Goal: Task Accomplishment & Management: Manage account settings

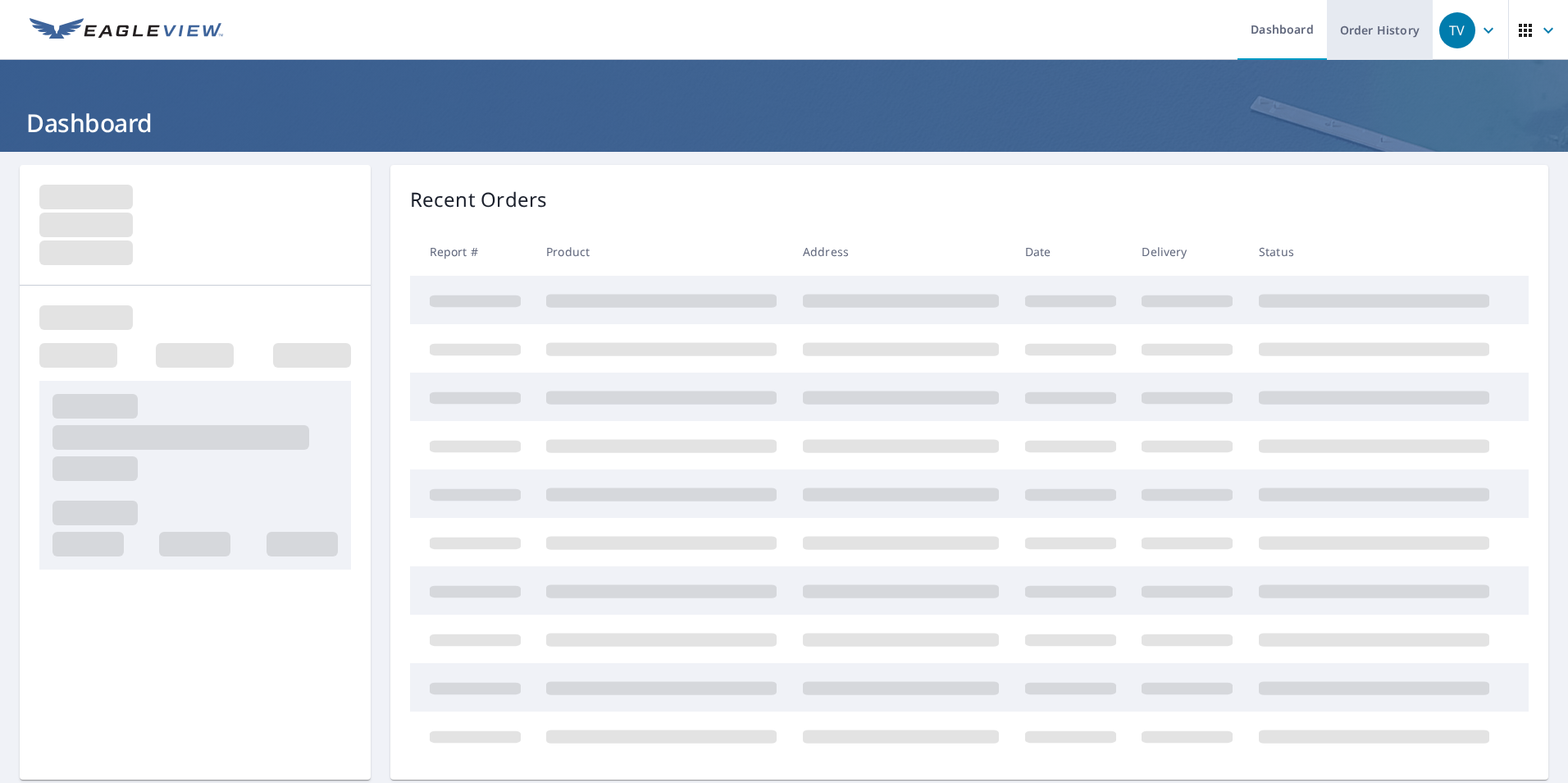
click at [1355, 29] on link "Order History" at bounding box center [1379, 30] width 106 height 60
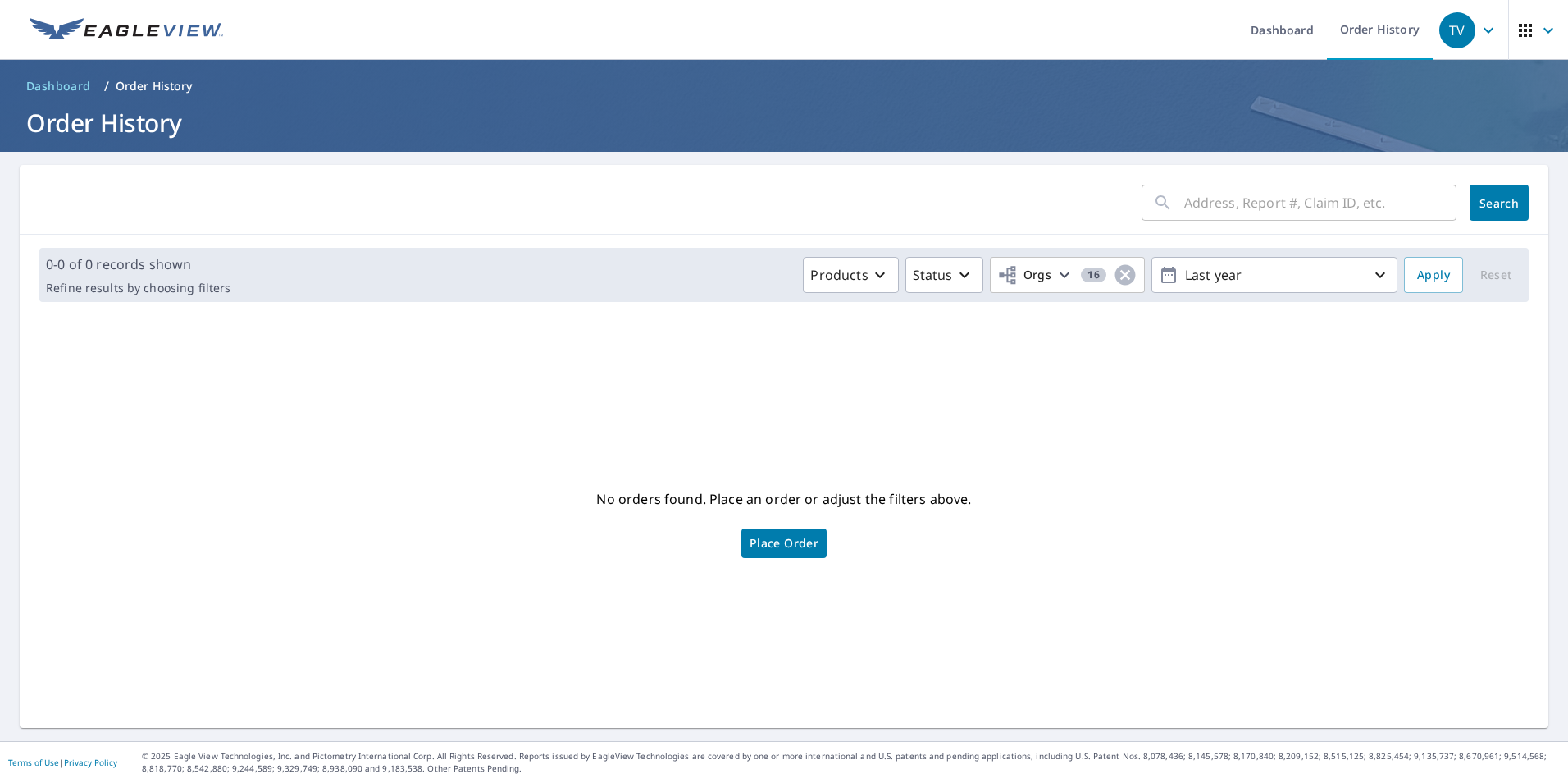
click at [1208, 204] on input "text" at bounding box center [1320, 202] width 272 height 46
paste input "35-91H8-86C"
type input "35-91H8-86C"
click button "Search" at bounding box center [1499, 202] width 59 height 36
click at [1502, 193] on button "Search" at bounding box center [1499, 202] width 59 height 36
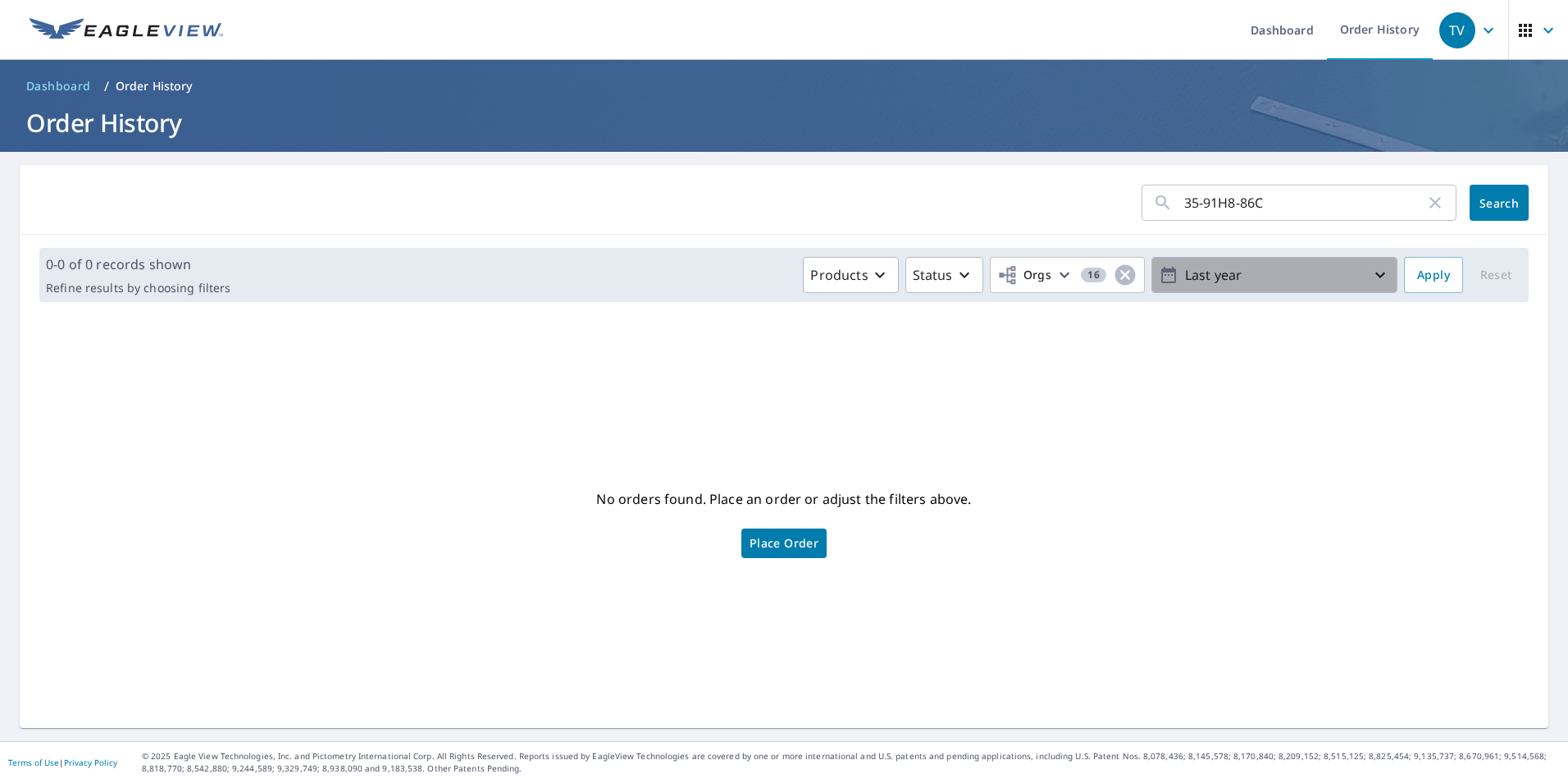
click at [1234, 290] on button "Last year" at bounding box center [1274, 275] width 246 height 36
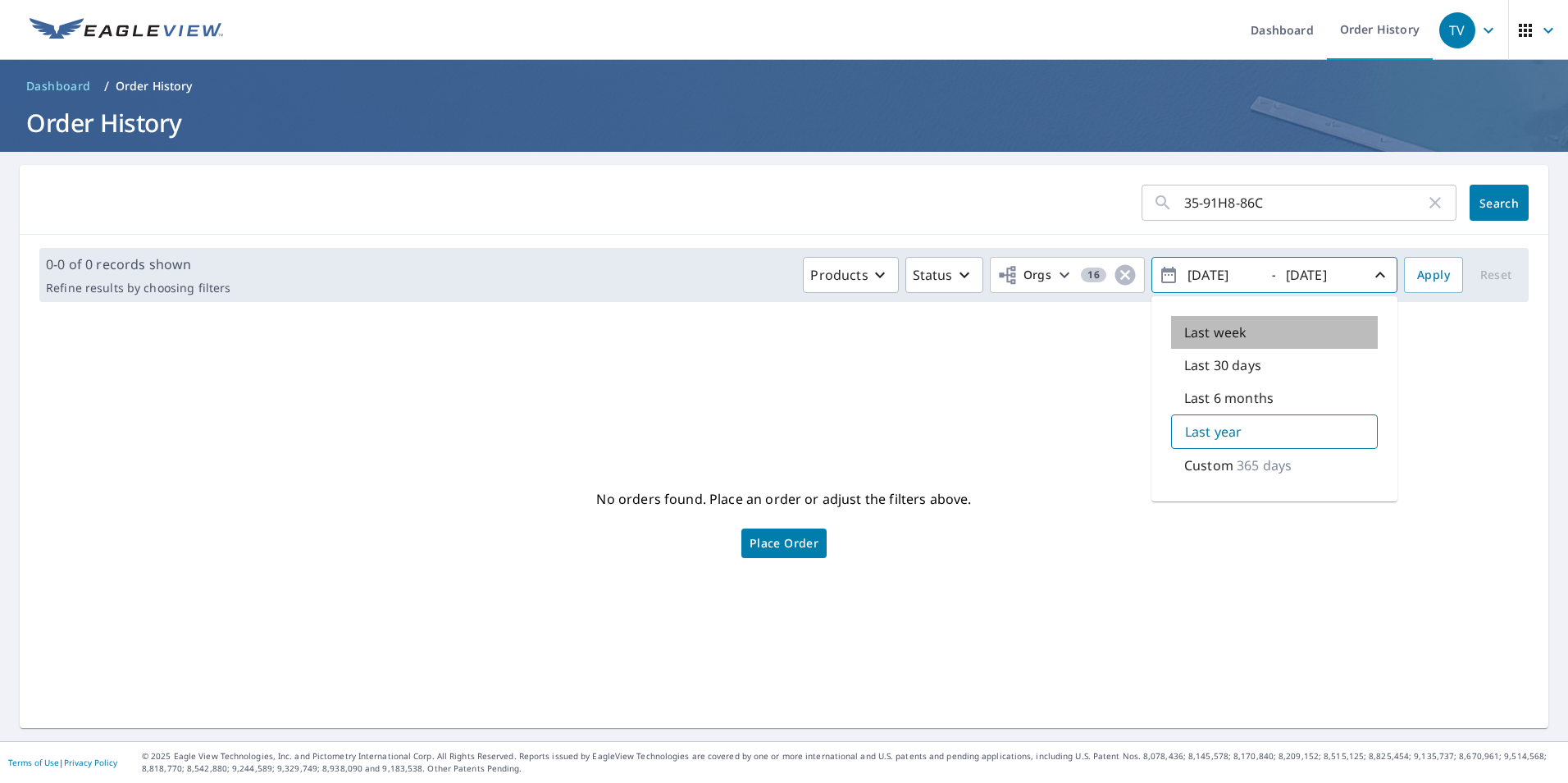
click at [1213, 329] on p "Last week" at bounding box center [1215, 332] width 63 height 20
type input "[DATE]"
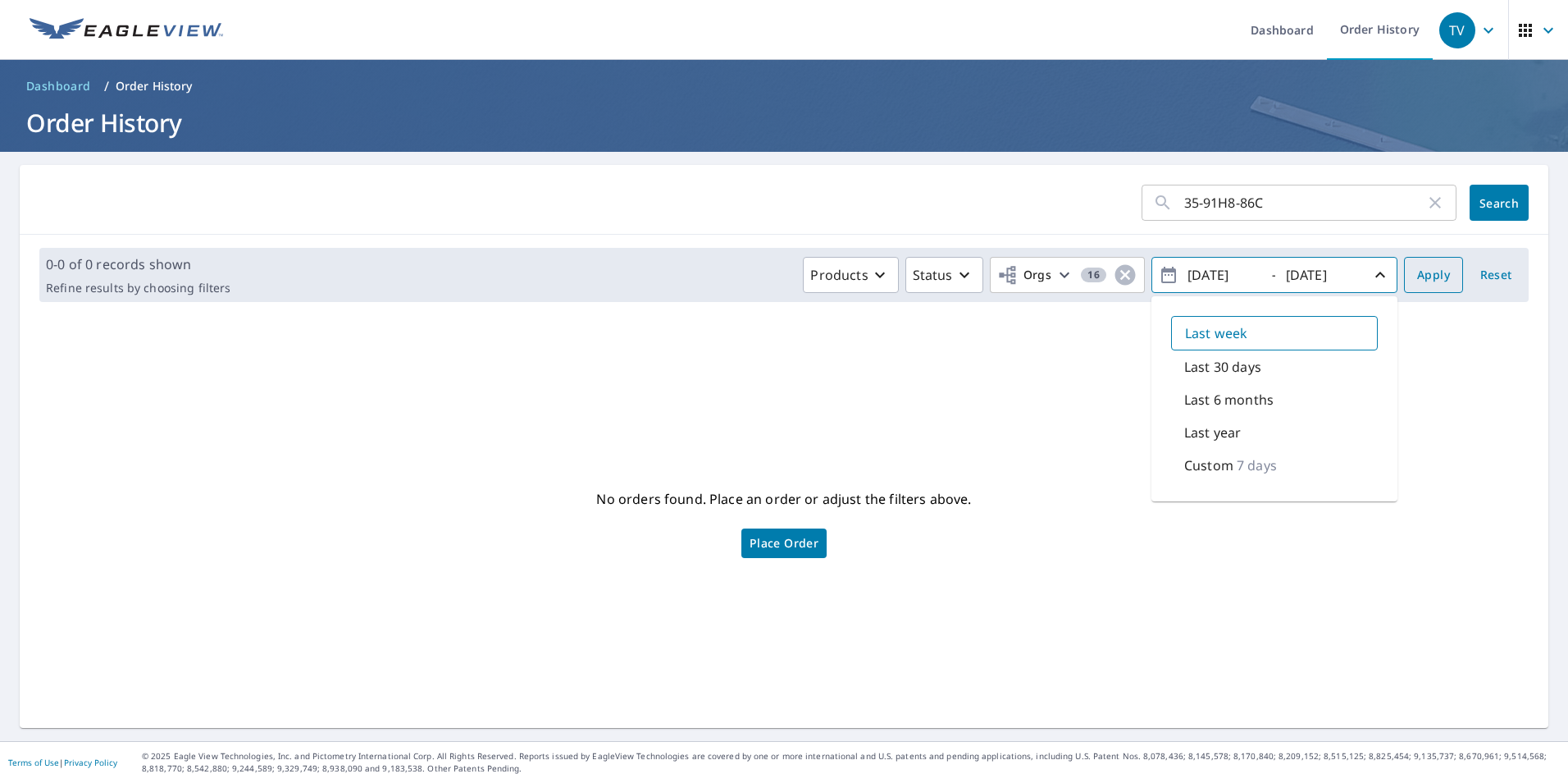
click at [1421, 280] on span "Apply" at bounding box center [1433, 275] width 33 height 21
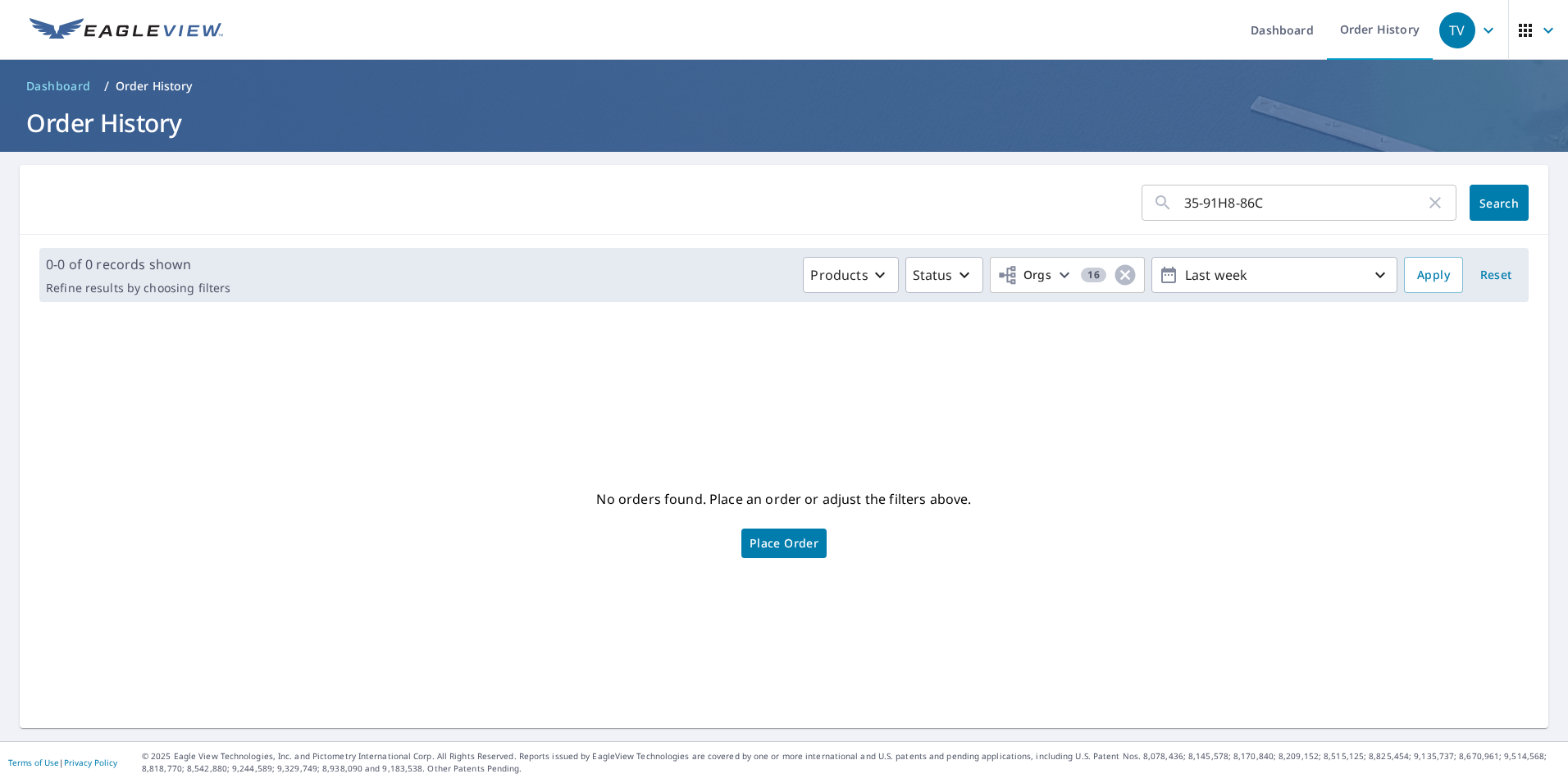
click at [1483, 201] on span "Search" at bounding box center [1499, 203] width 33 height 16
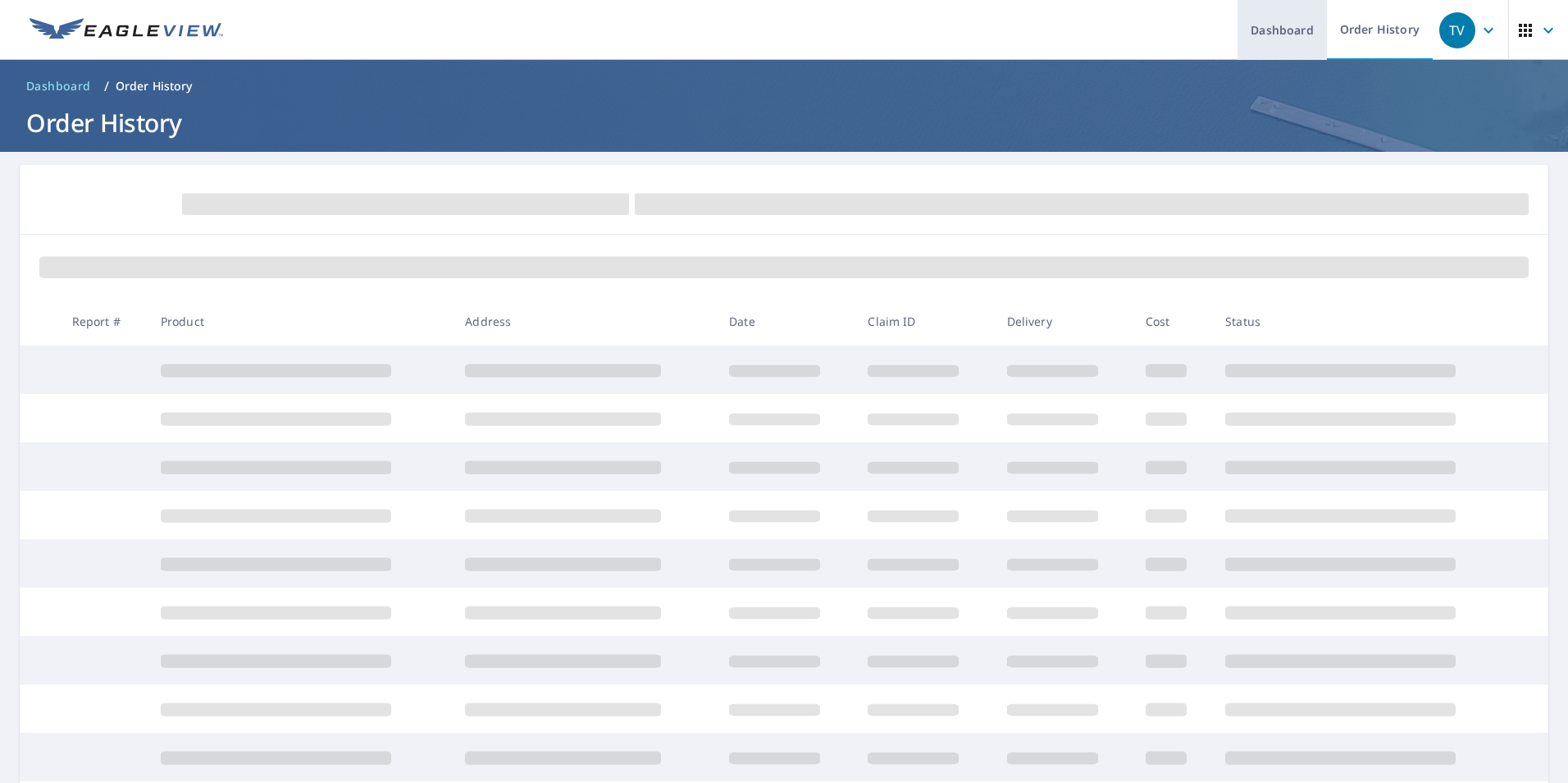
click at [1273, 37] on link "Dashboard" at bounding box center [1282, 30] width 89 height 60
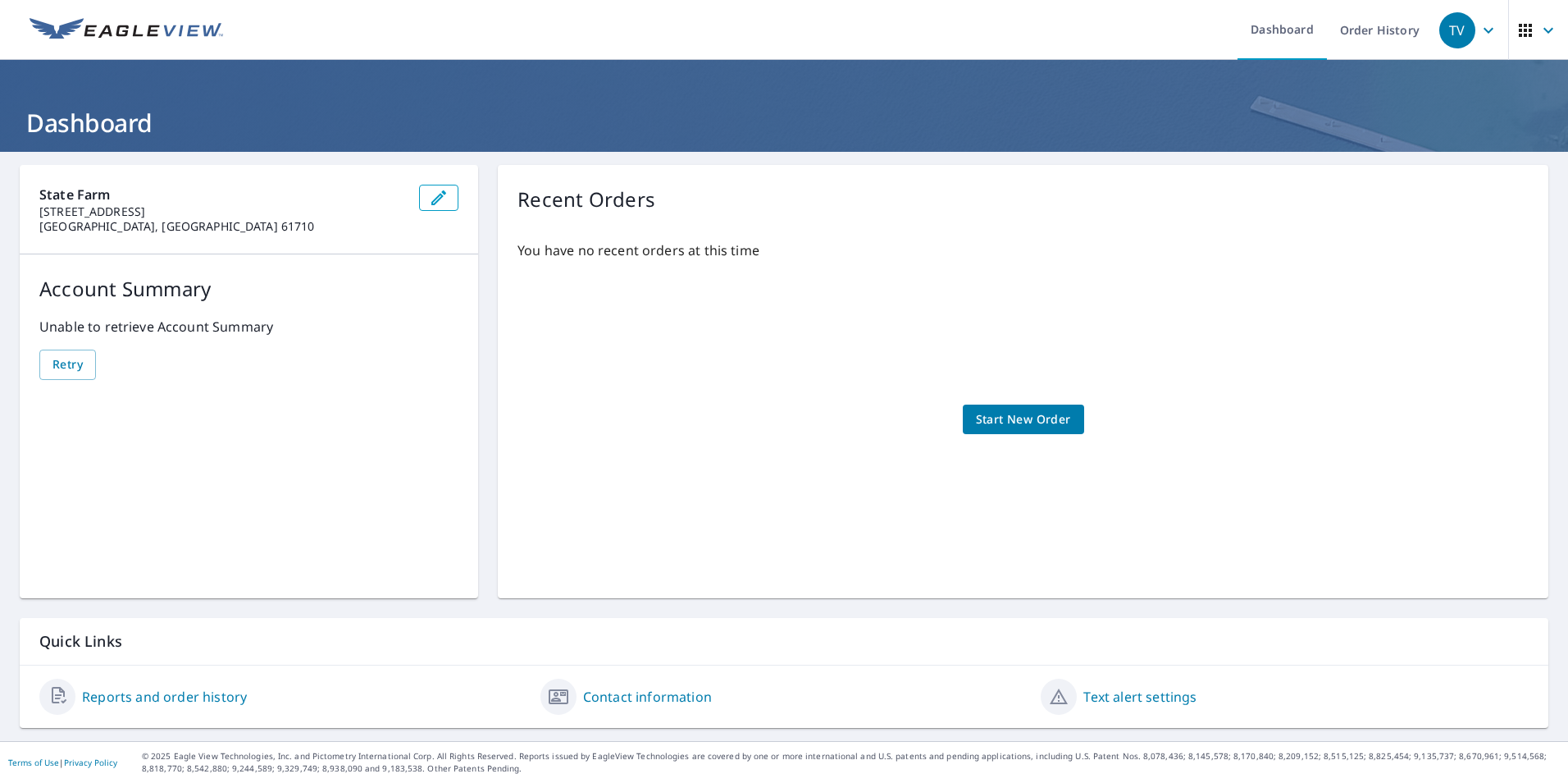
click at [1122, 700] on link "Text alert settings" at bounding box center [1140, 697] width 113 height 20
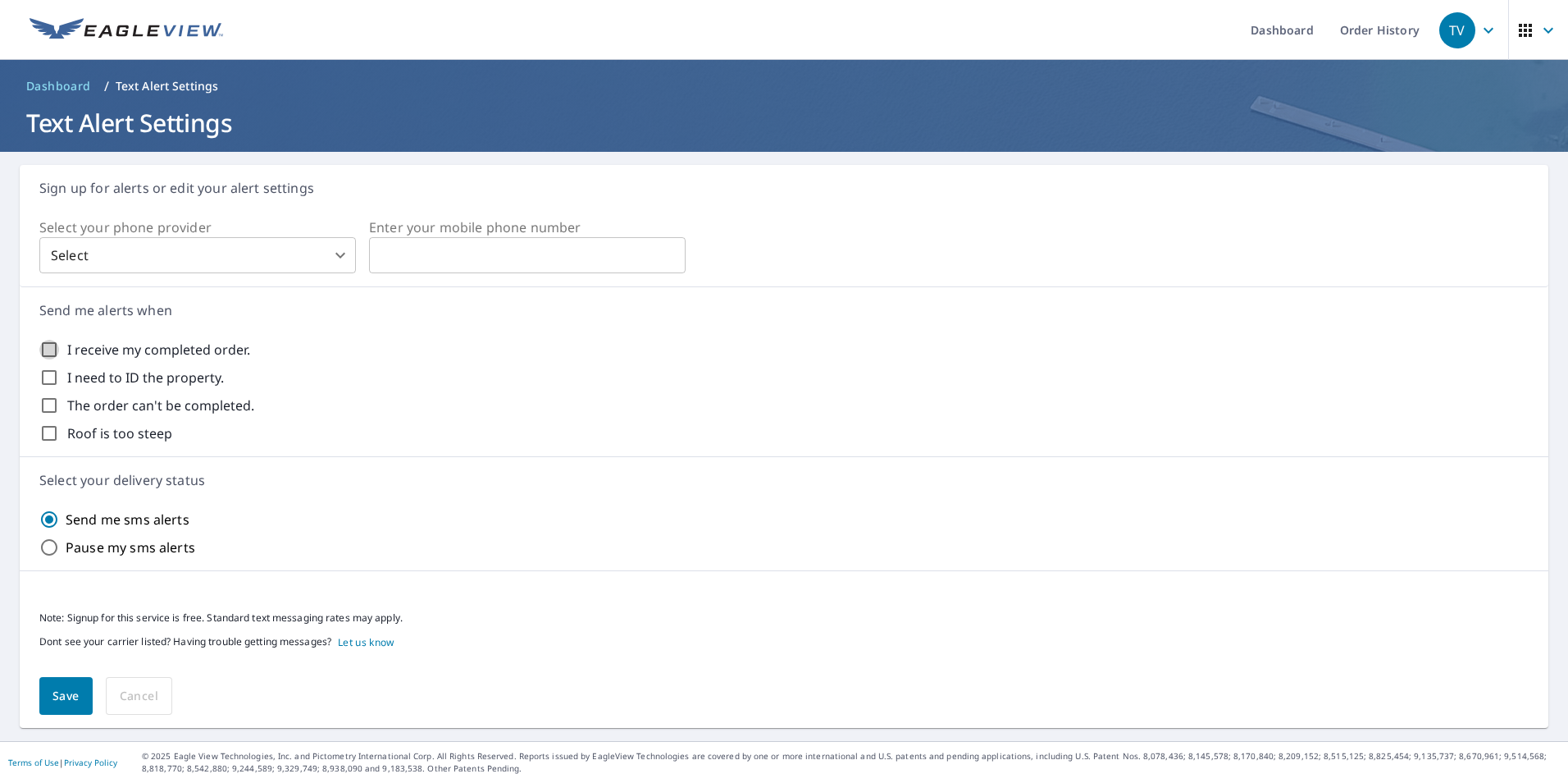
click at [43, 351] on input "I receive my completed order." at bounding box center [49, 350] width 20 height 20
checkbox input "true"
click at [234, 250] on body "TV TV Dashboard Order History TV Dashboard / Text Alert Settings Text Alert Set…" at bounding box center [784, 392] width 1568 height 783
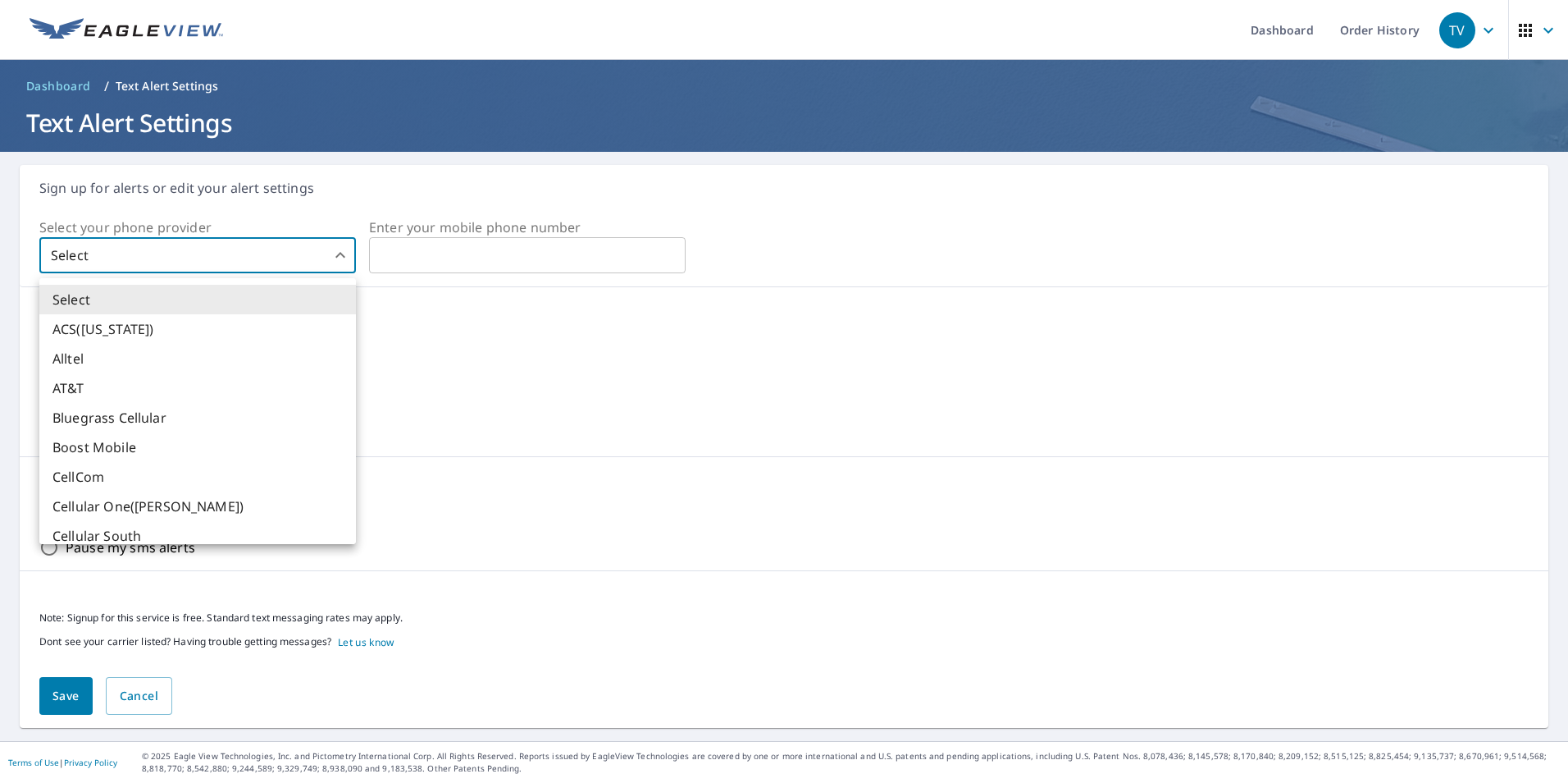
scroll to position [545, 0]
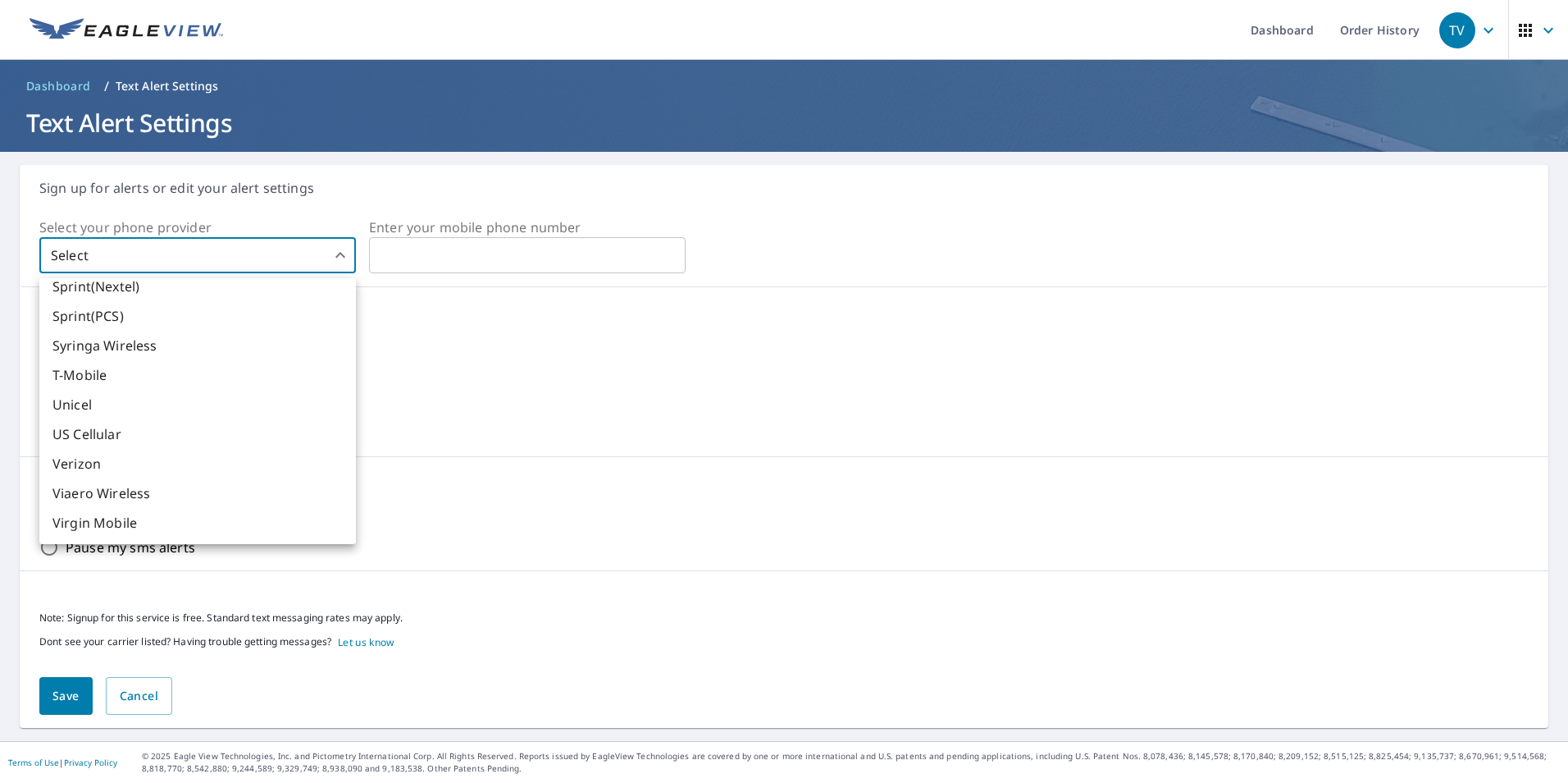
click at [89, 465] on li "Verizon" at bounding box center [197, 463] width 316 height 29
type input "24"
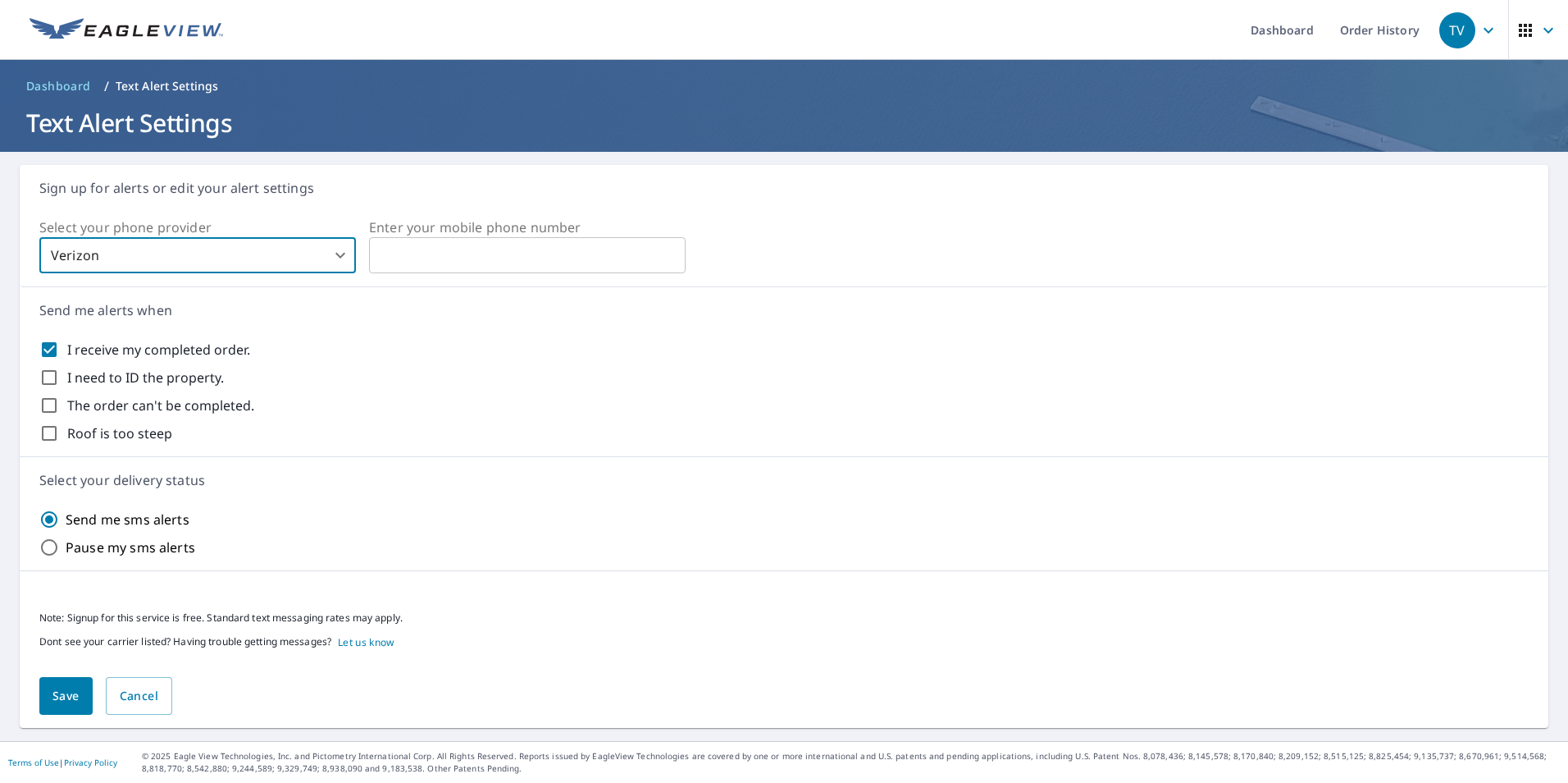
click at [436, 257] on input "text" at bounding box center [527, 255] width 316 height 33
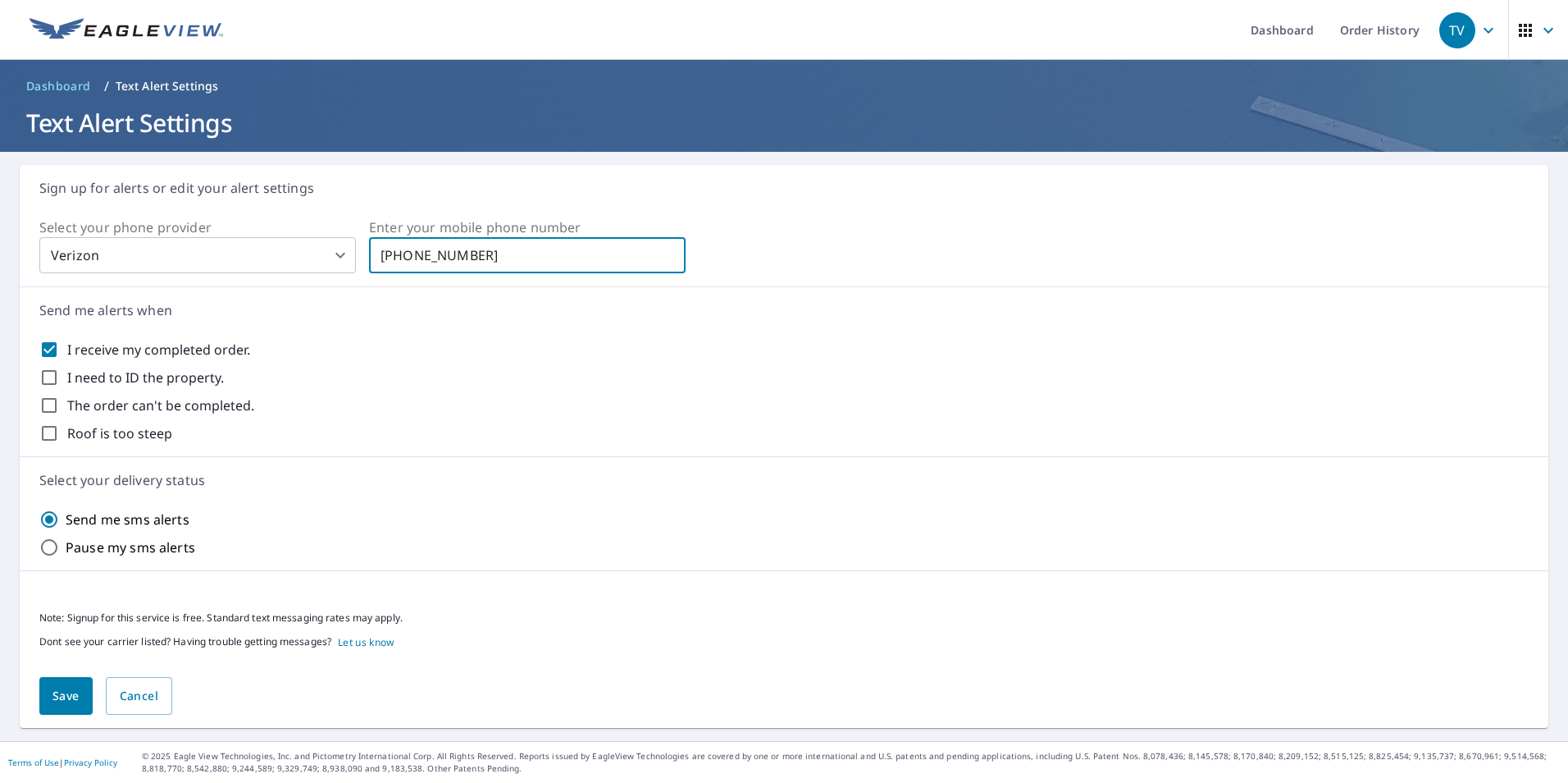
type input "[PHONE_NUMBER]"
click at [83, 701] on button "Save" at bounding box center [66, 696] width 53 height 38
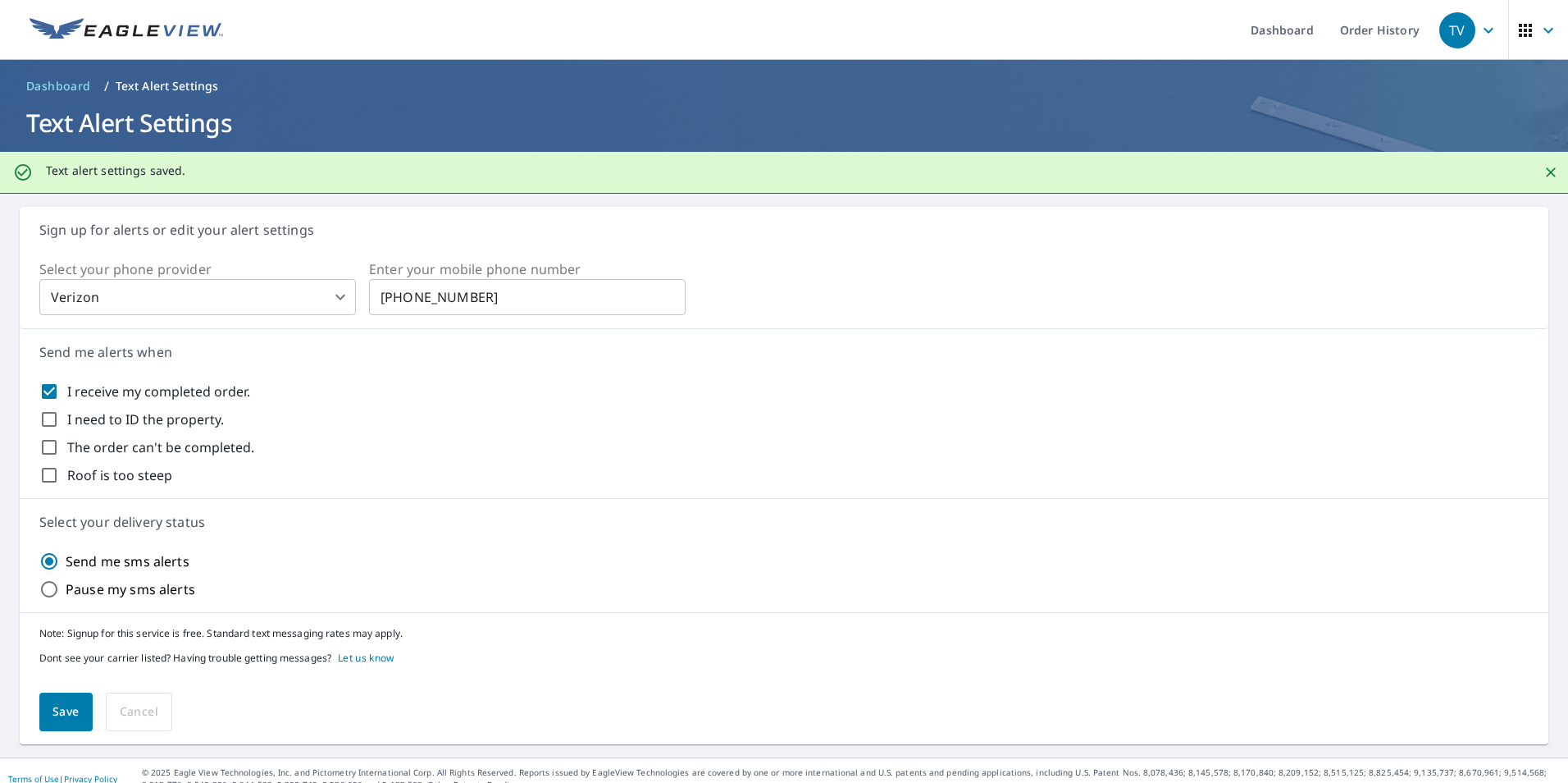
click at [1484, 31] on icon "button" at bounding box center [1489, 29] width 10 height 6
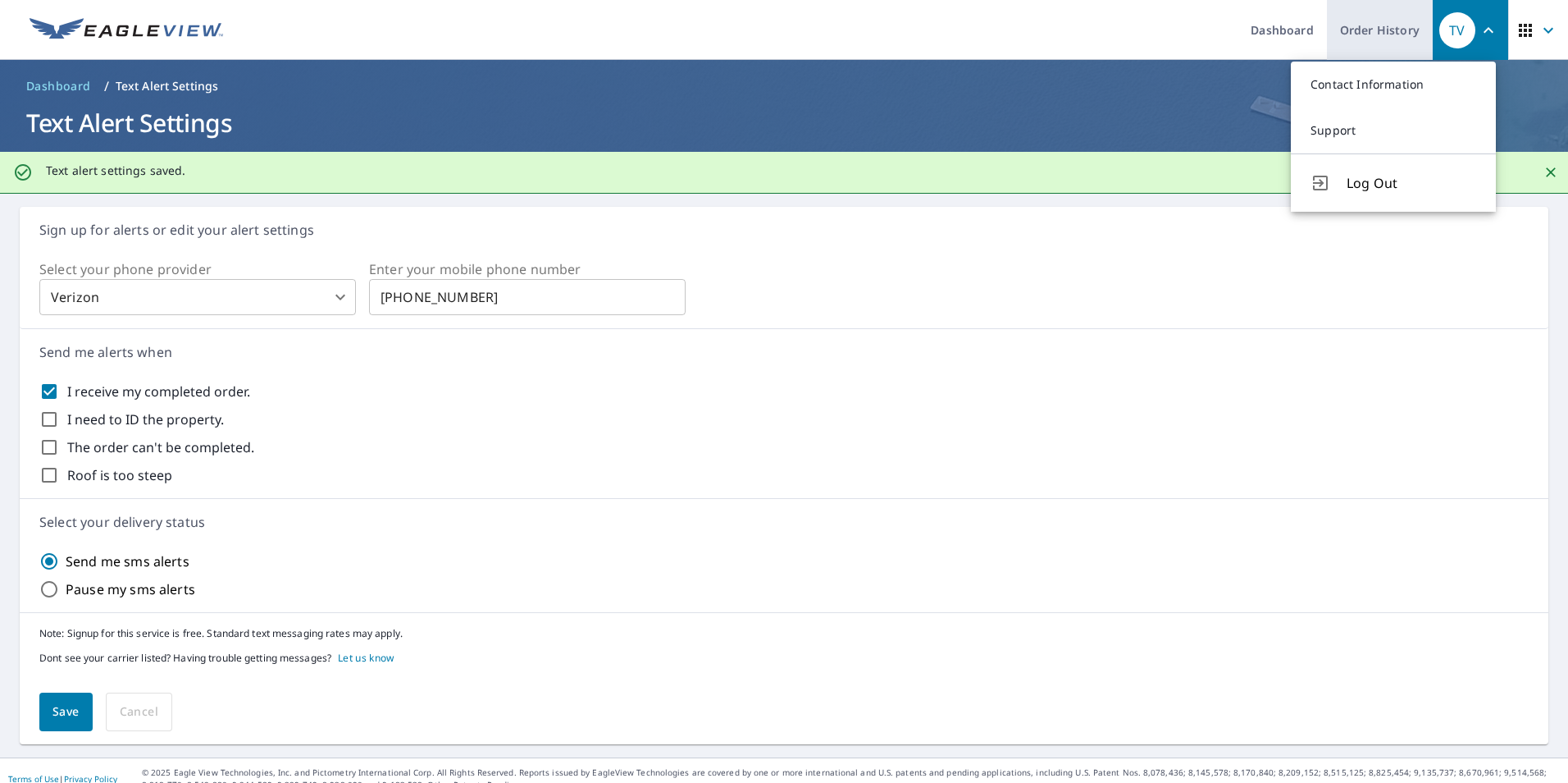
click at [1355, 33] on link "Order History" at bounding box center [1379, 30] width 106 height 60
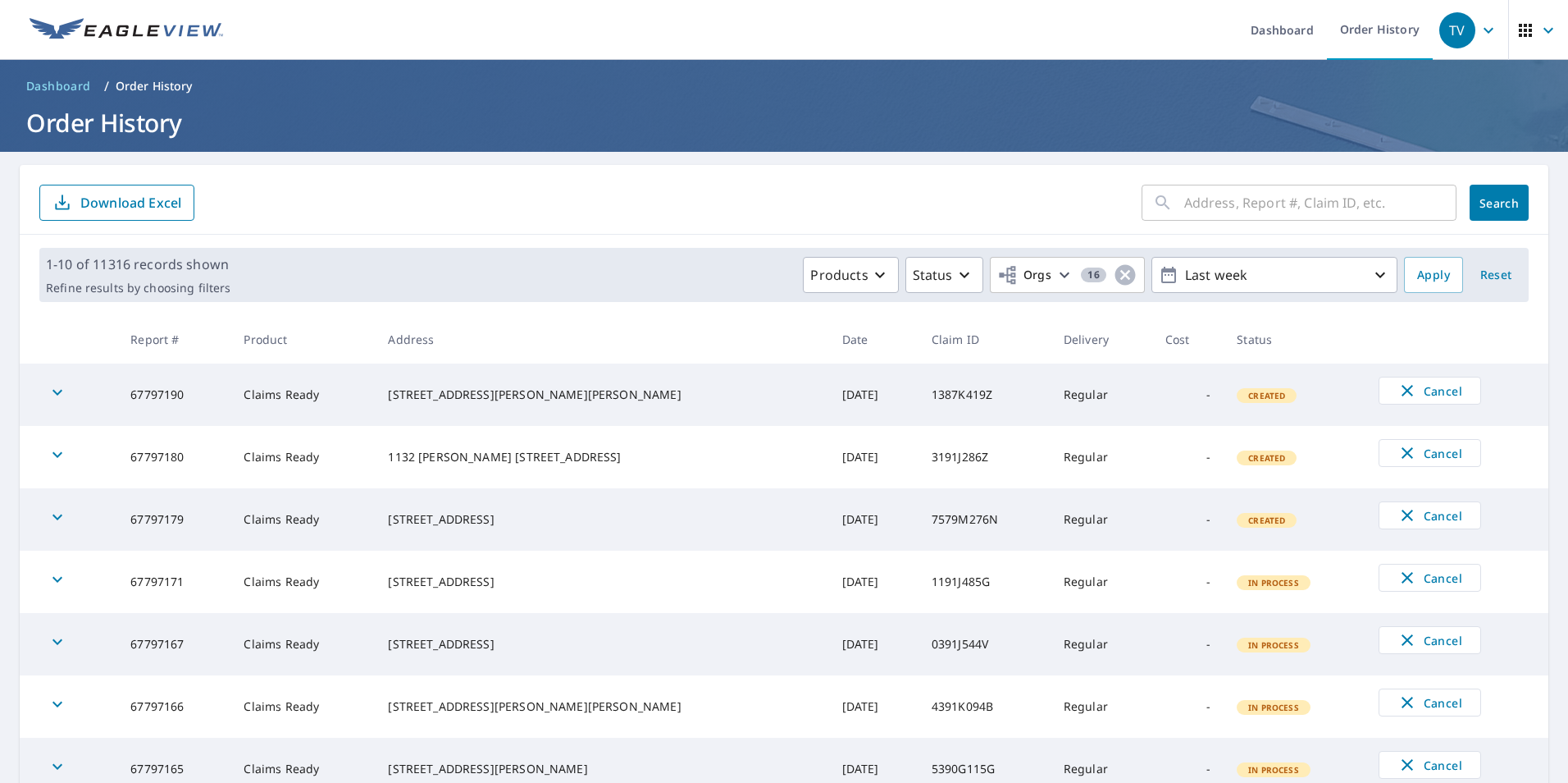
click at [1212, 201] on input "text" at bounding box center [1320, 202] width 272 height 46
paste input "[STREET_ADDRESS][US_STATE]"
type input "[STREET_ADDRESS][US_STATE][PERSON_NAME]"
click button "Search" at bounding box center [1499, 202] width 59 height 36
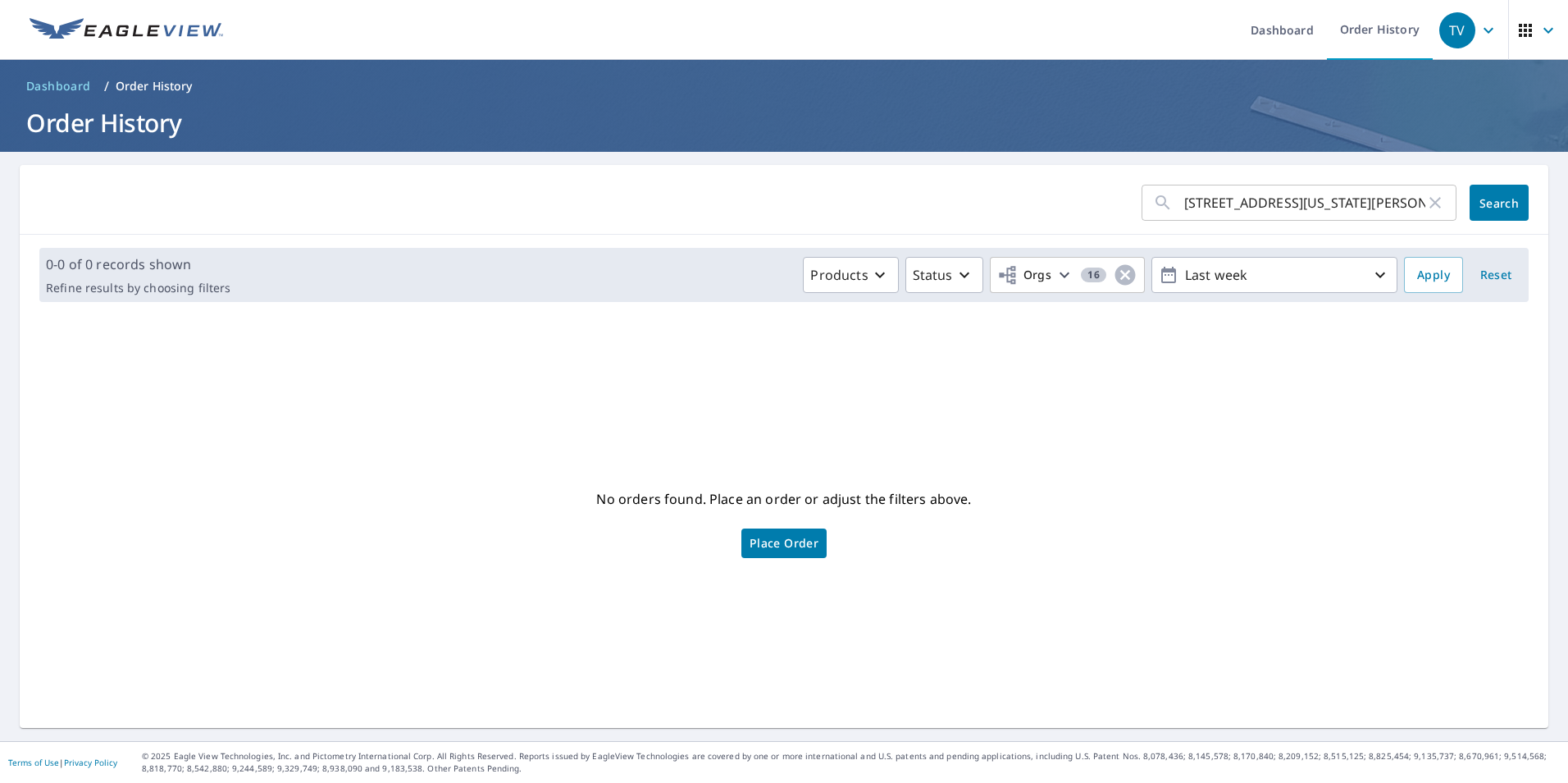
click at [51, 25] on img at bounding box center [126, 30] width 194 height 24
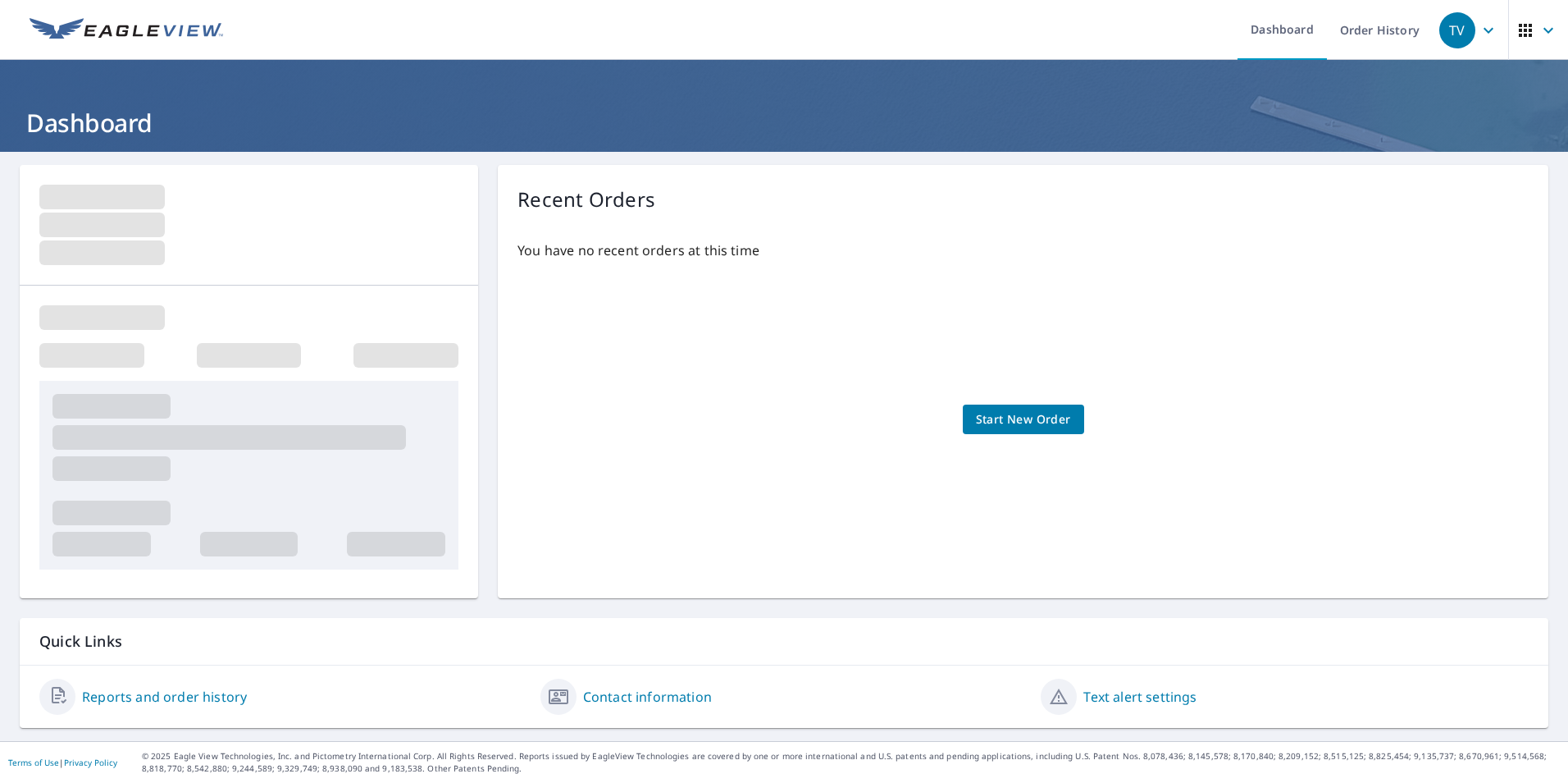
click at [1479, 36] on icon "button" at bounding box center [1489, 31] width 20 height 20
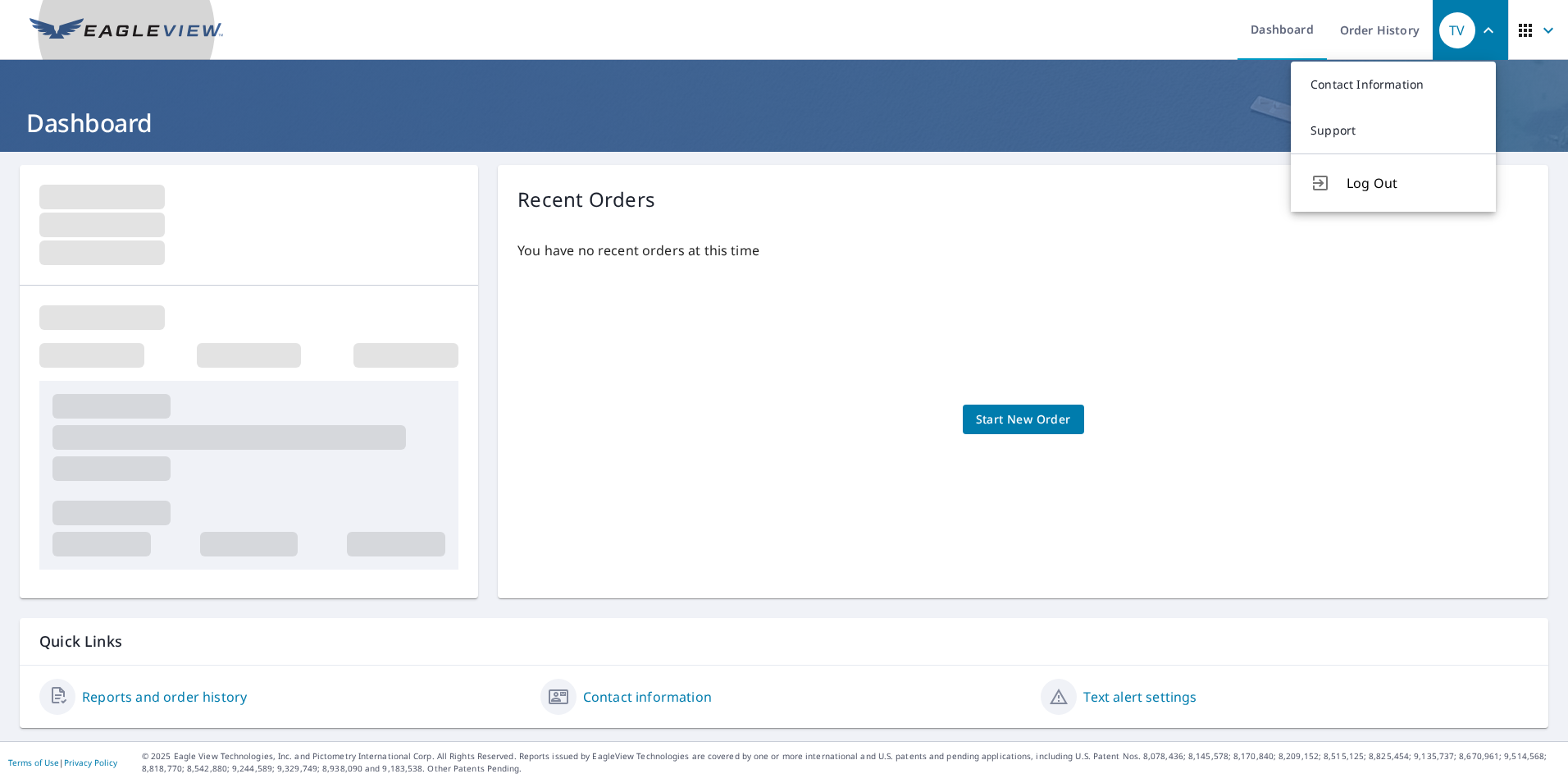
click at [100, 30] on img at bounding box center [126, 30] width 194 height 24
